Goal: Submit feedback/report problem

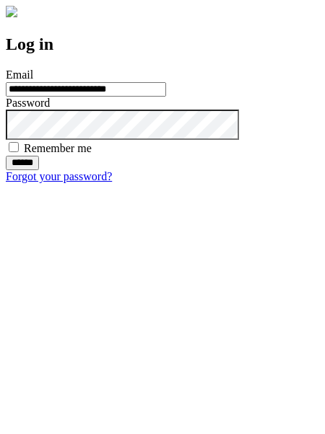
type input "**********"
click at [39, 170] on input "******" at bounding box center [22, 163] width 33 height 14
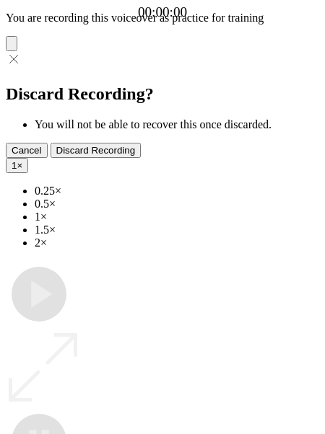
type input "**********"
